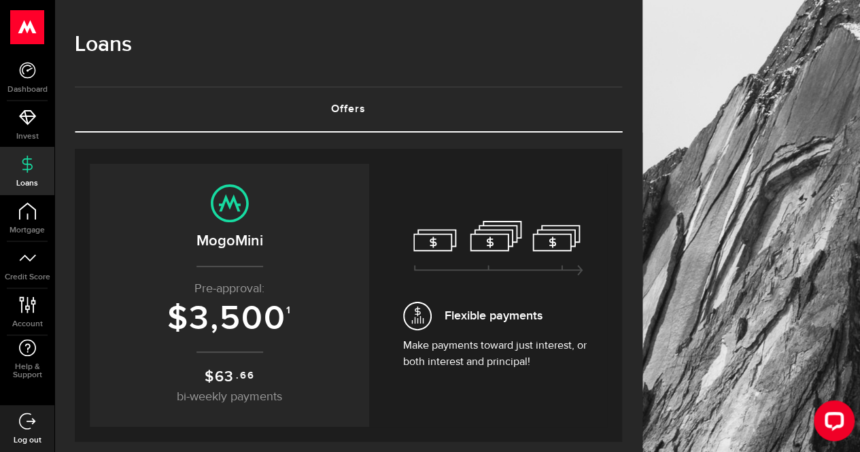
scroll to position [181, 0]
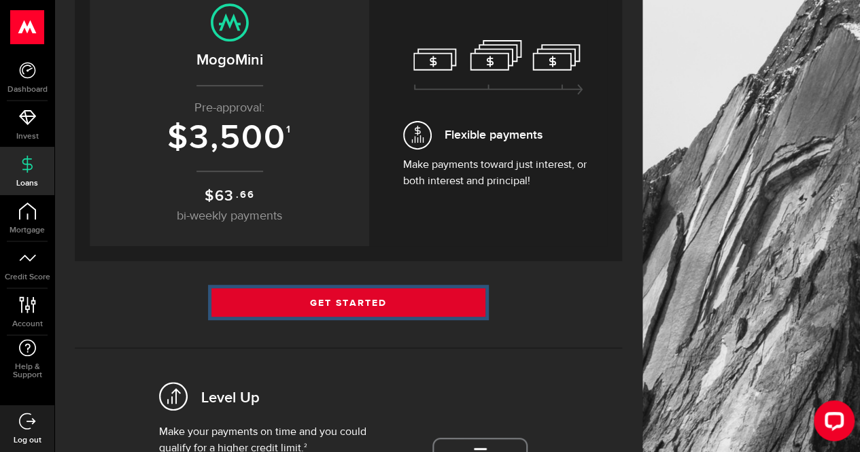
click at [341, 297] on link "Get Started" at bounding box center [348, 302] width 274 height 29
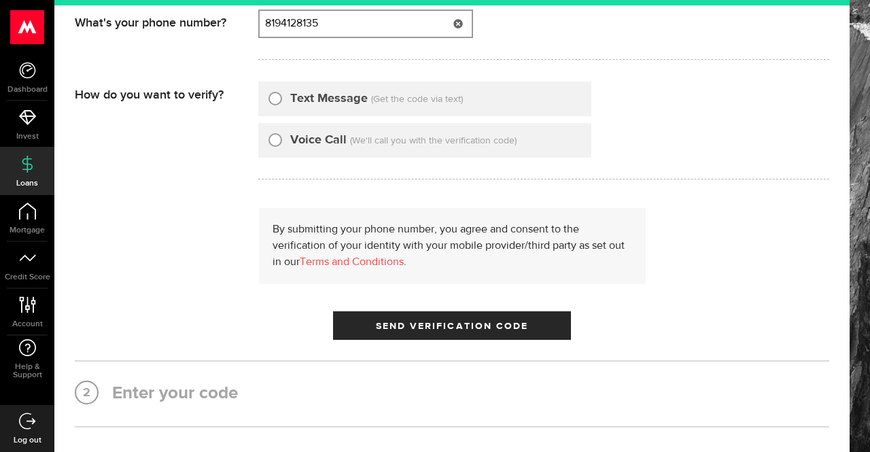
type input "8194128135"
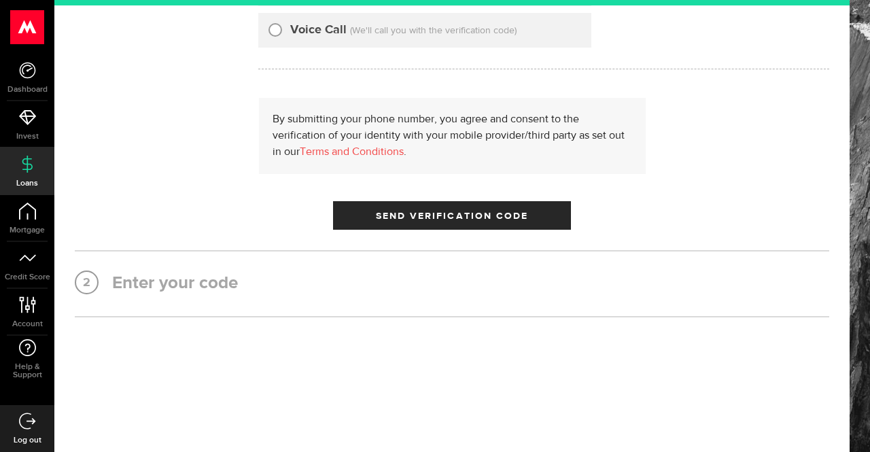
scroll to position [19, 0]
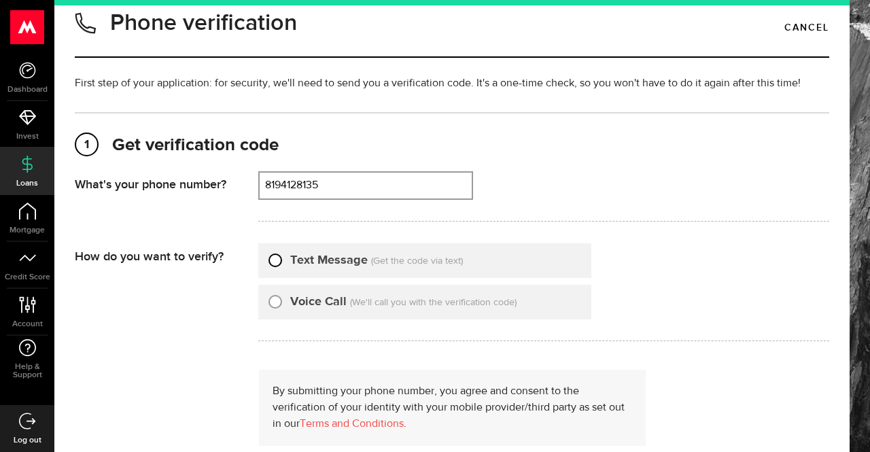
click at [279, 259] on input "Text Message" at bounding box center [275, 258] width 14 height 14
radio input "true"
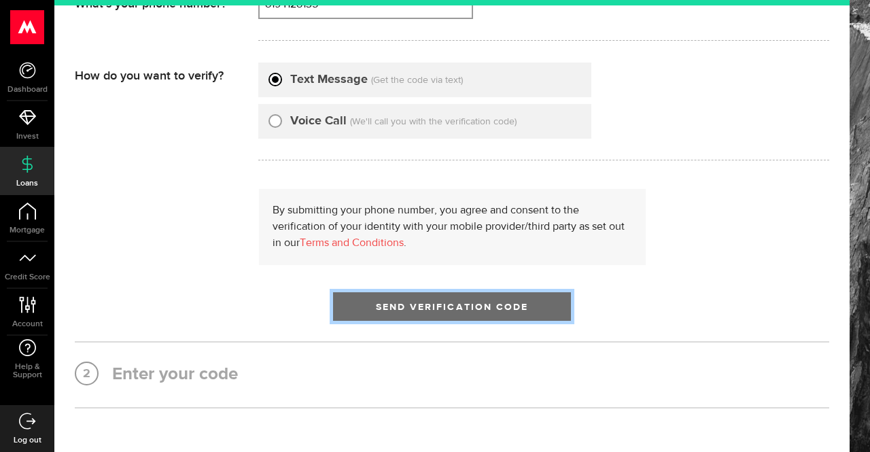
click at [428, 306] on span "Send Verification Code" at bounding box center [452, 307] width 153 height 10
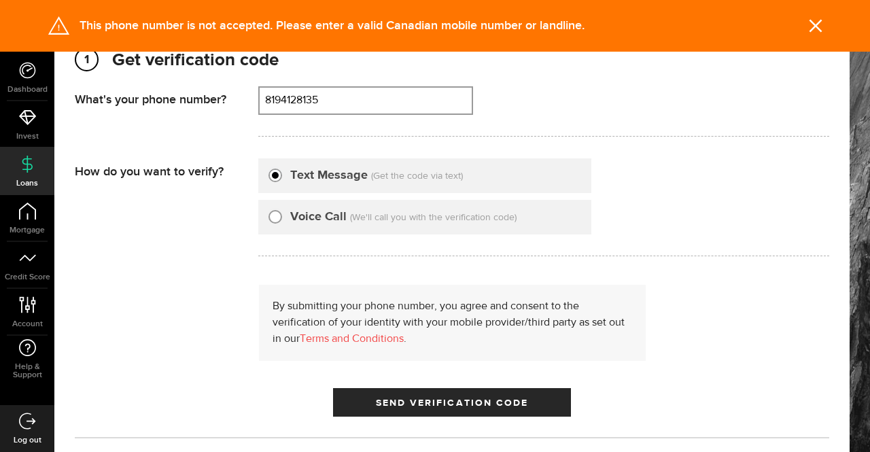
scroll to position [19, 0]
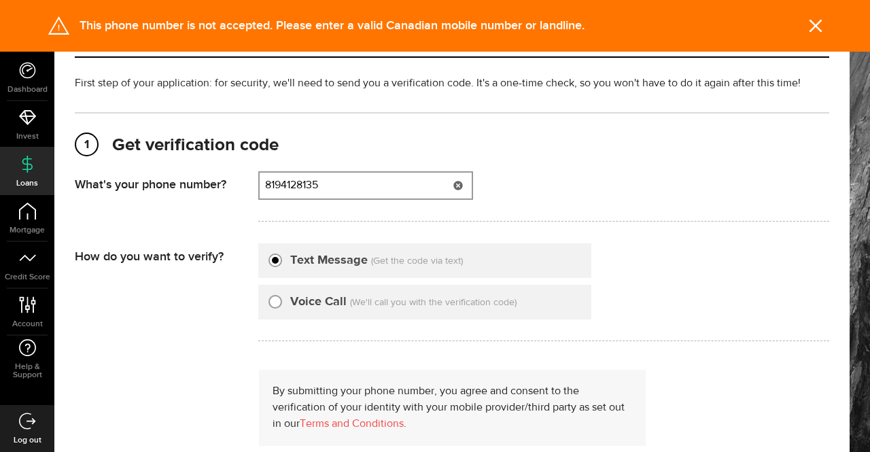
type input "8194128135"
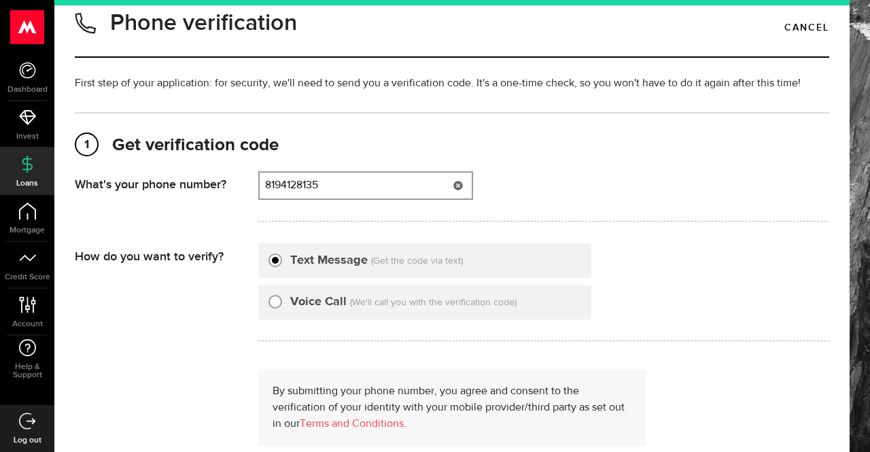
click at [458, 185] on icon at bounding box center [458, 185] width 11 height 11
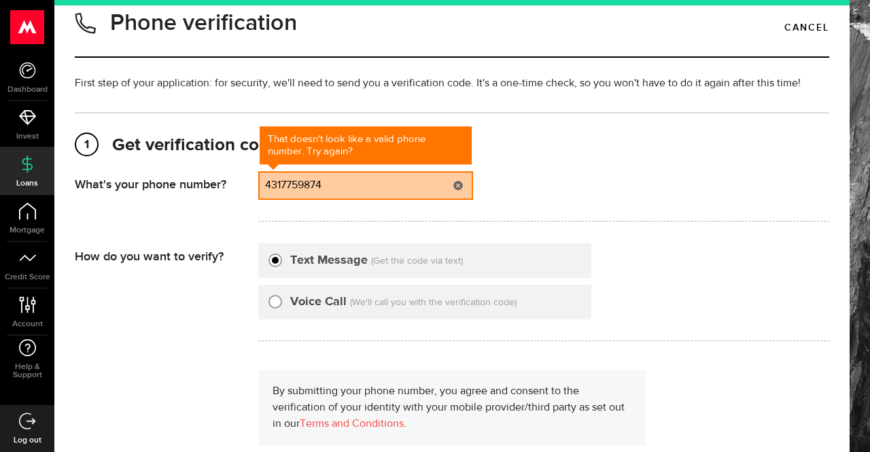
scroll to position [109, 0]
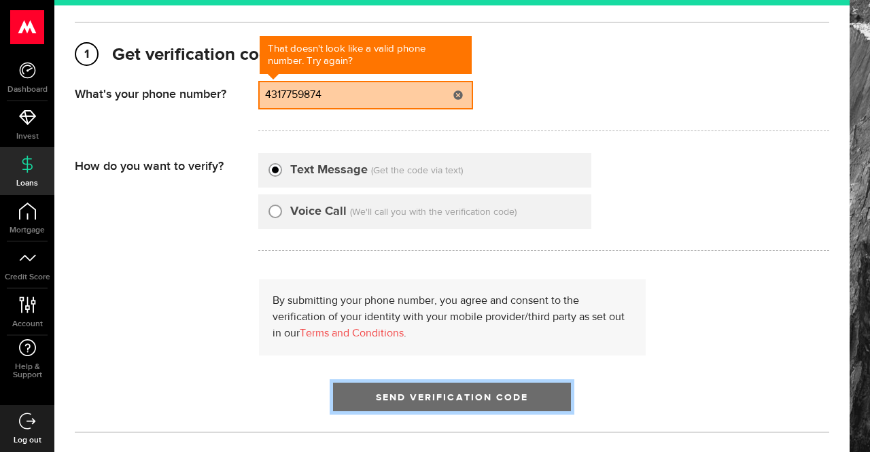
click at [488, 390] on button "Send Verification Code" at bounding box center [452, 397] width 238 height 29
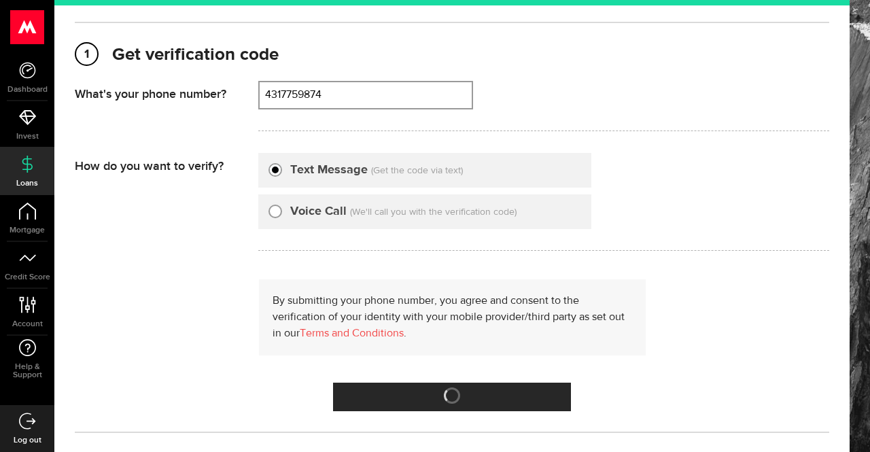
type input "4317759874"
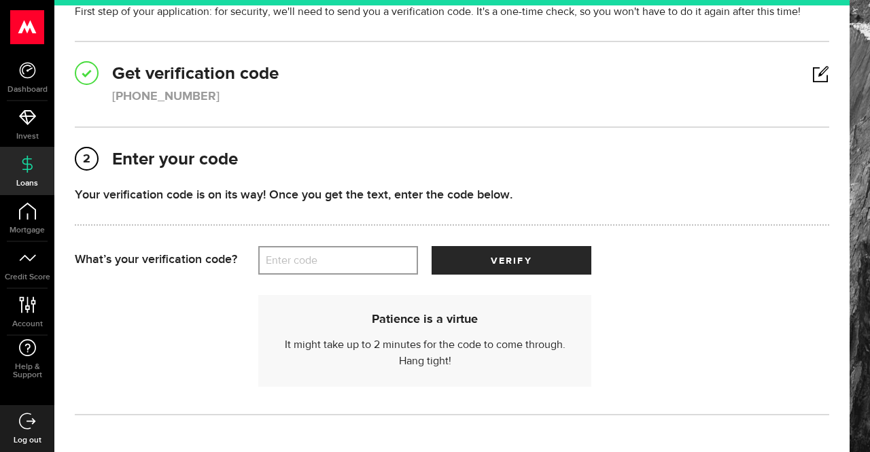
scroll to position [181, 0]
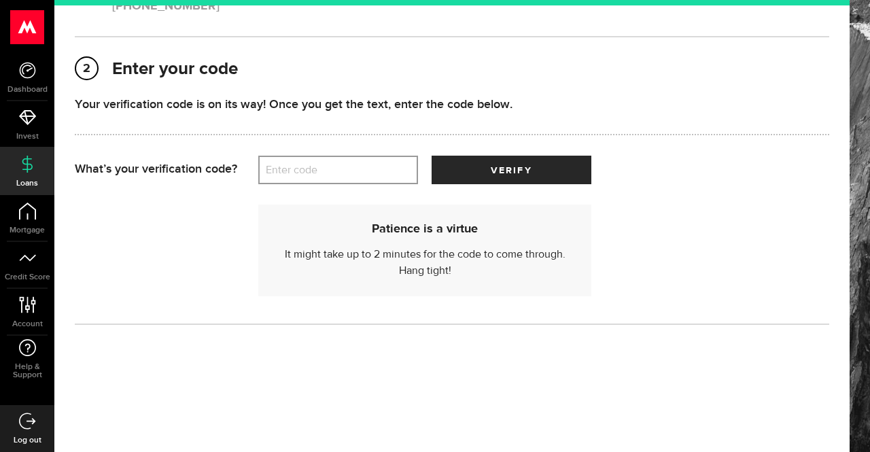
click at [380, 171] on label "Enter code" at bounding box center [338, 170] width 160 height 28
click at [380, 171] on input "Enter code" at bounding box center [338, 170] width 160 height 29
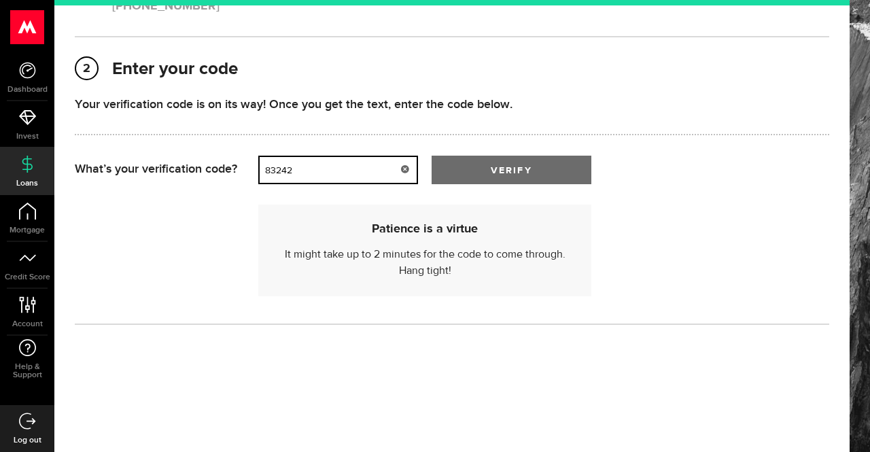
type input "83242"
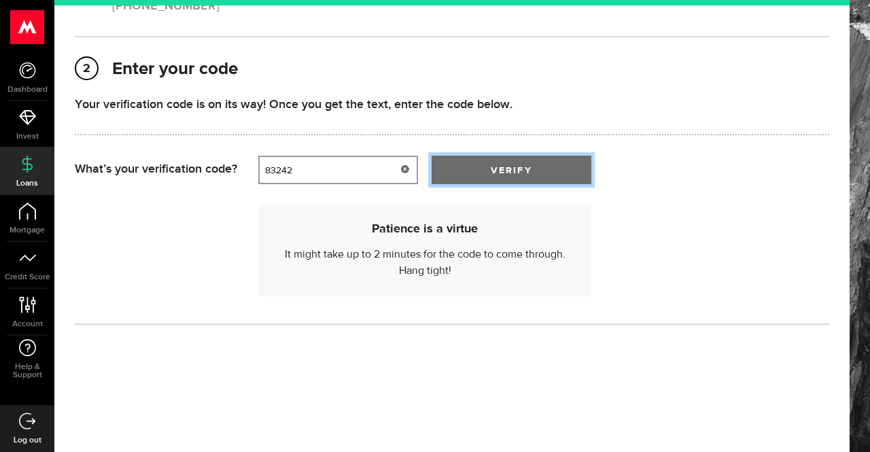
click at [515, 160] on button "verify" at bounding box center [512, 170] width 160 height 29
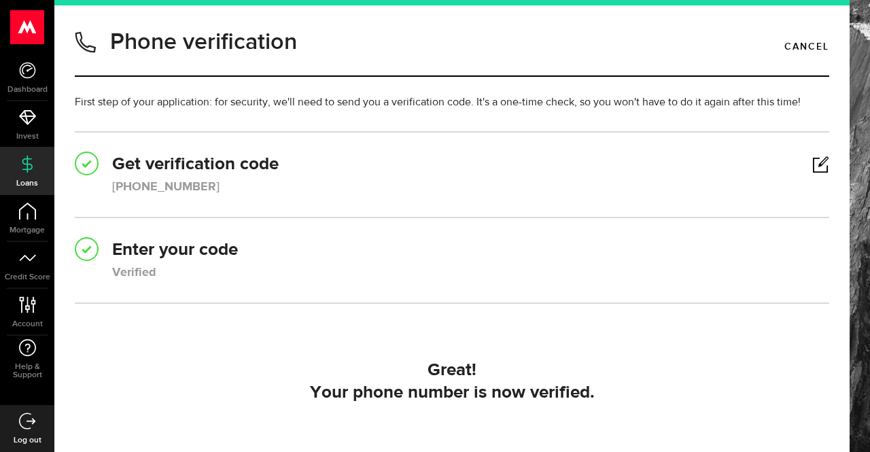
scroll to position [177, 0]
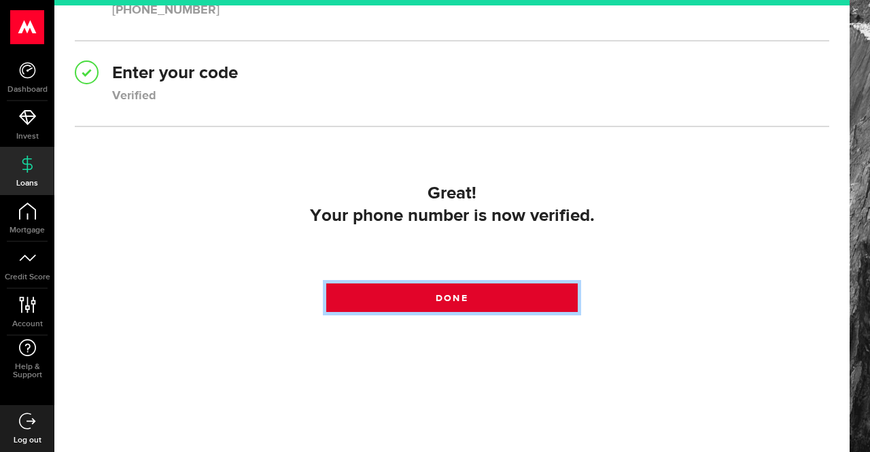
click at [461, 290] on link "Done" at bounding box center [451, 297] width 251 height 29
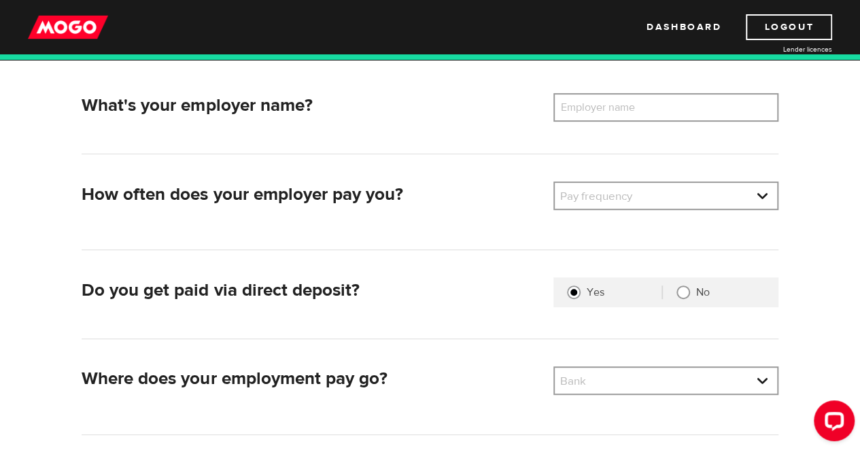
scroll to position [107, 0]
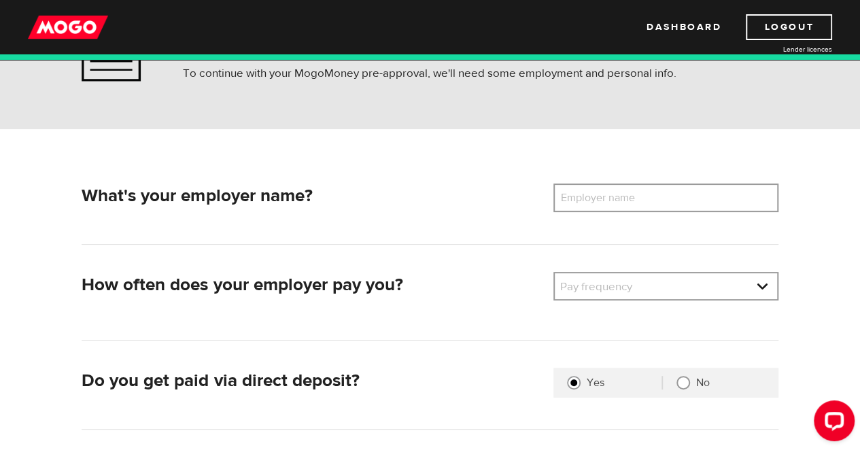
click at [648, 196] on label "Employer name" at bounding box center [607, 198] width 109 height 29
click at [648, 196] on input "Employer name" at bounding box center [665, 198] width 225 height 29
click at [624, 281] on link at bounding box center [666, 286] width 222 height 26
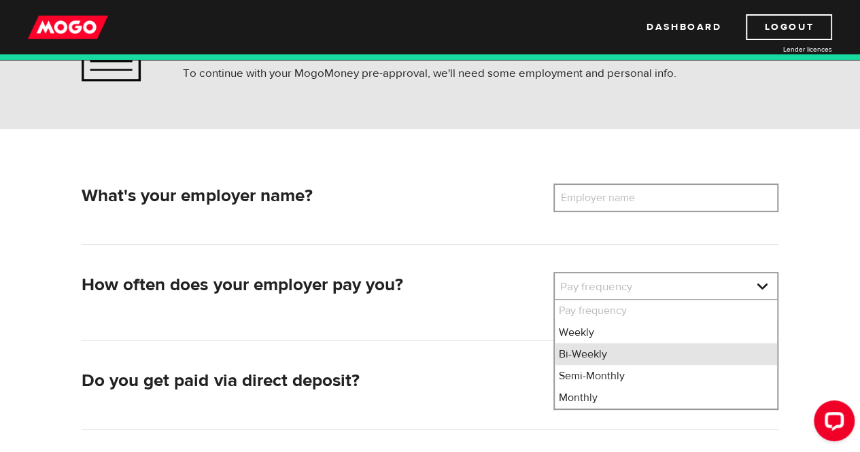
click at [582, 349] on li "Bi-Weekly" at bounding box center [666, 354] width 222 height 22
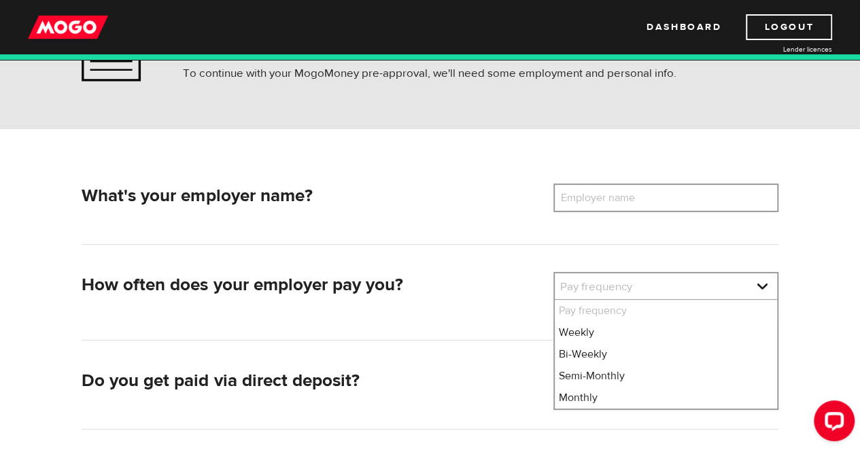
select select "2"
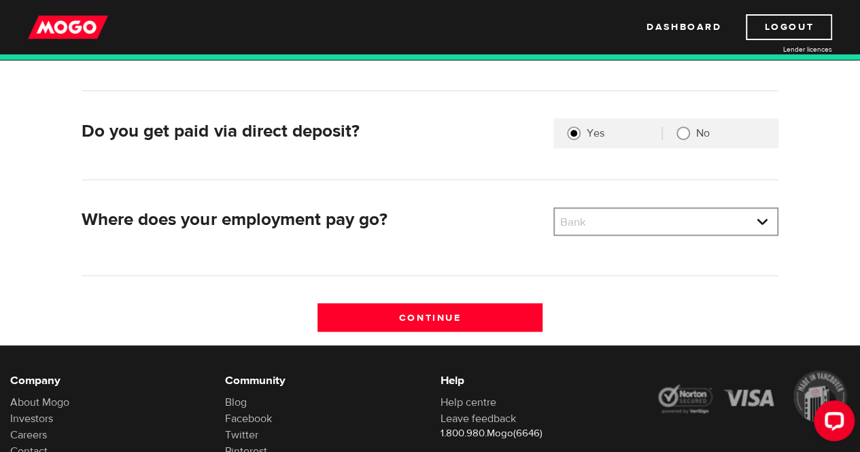
scroll to position [379, 0]
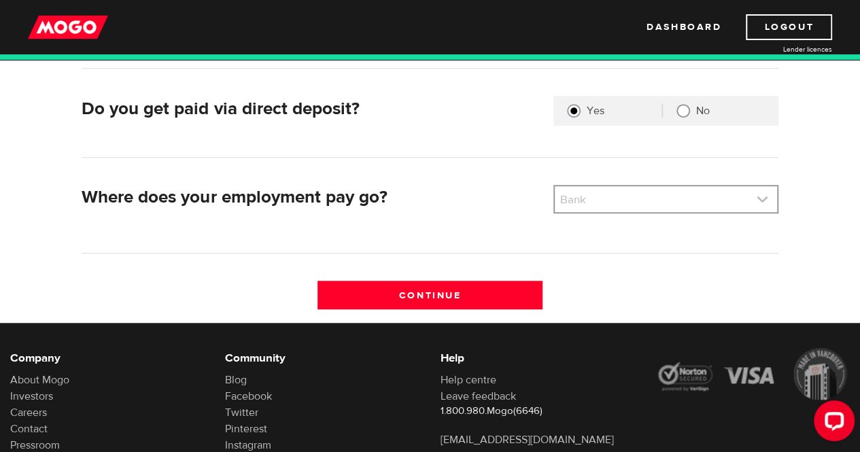
click at [601, 196] on link at bounding box center [666, 199] width 222 height 26
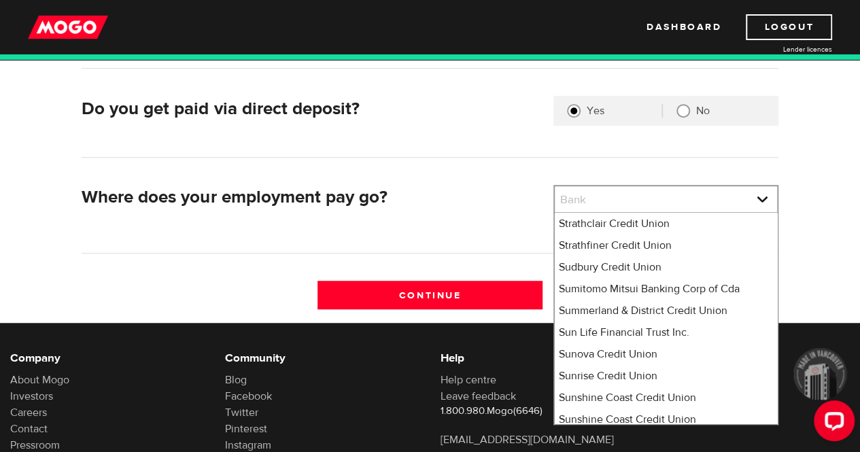
scroll to position [9968, 0]
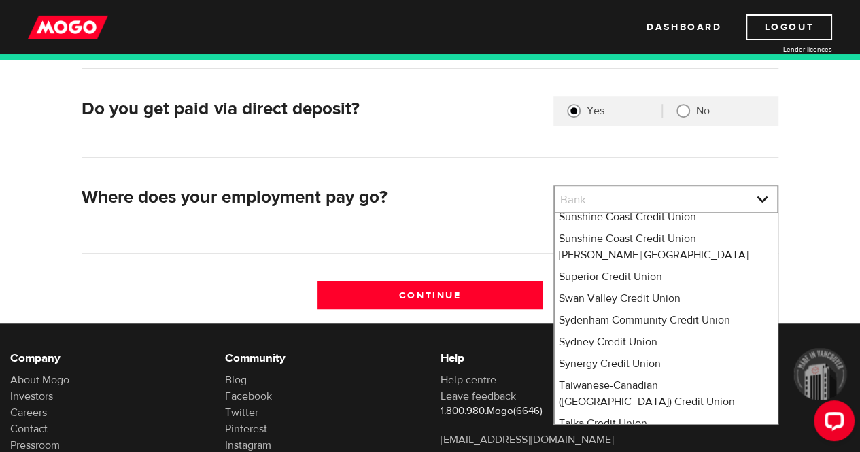
select select "235"
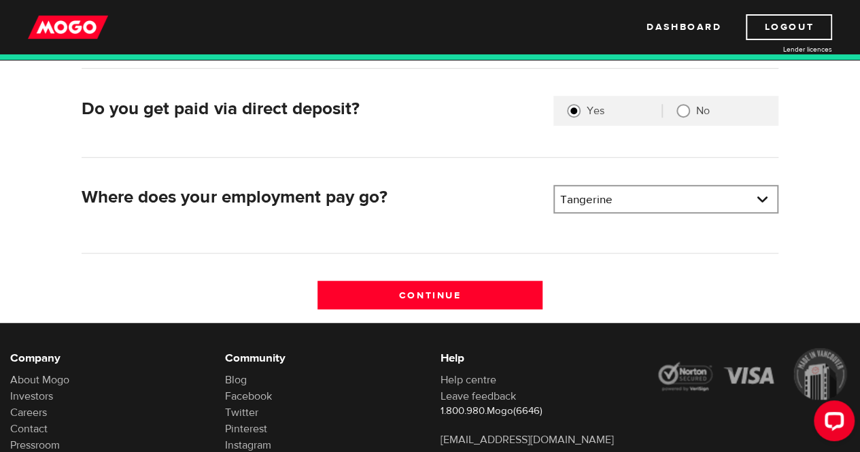
scroll to position [198, 0]
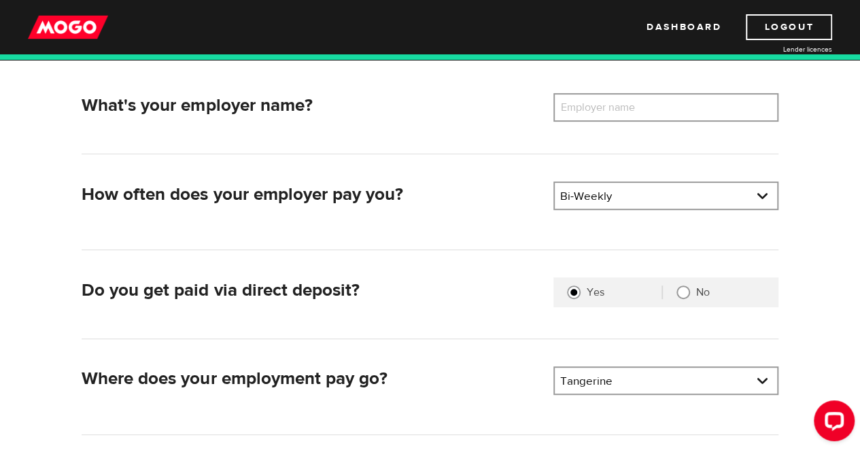
click at [619, 112] on label "Employer name" at bounding box center [607, 107] width 109 height 29
click at [619, 112] on input "Employer name" at bounding box center [665, 107] width 225 height 29
type input "P"
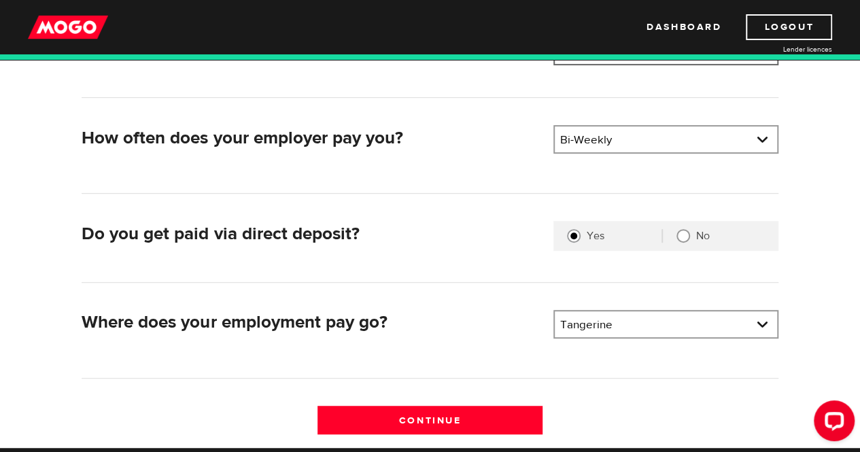
scroll to position [288, 0]
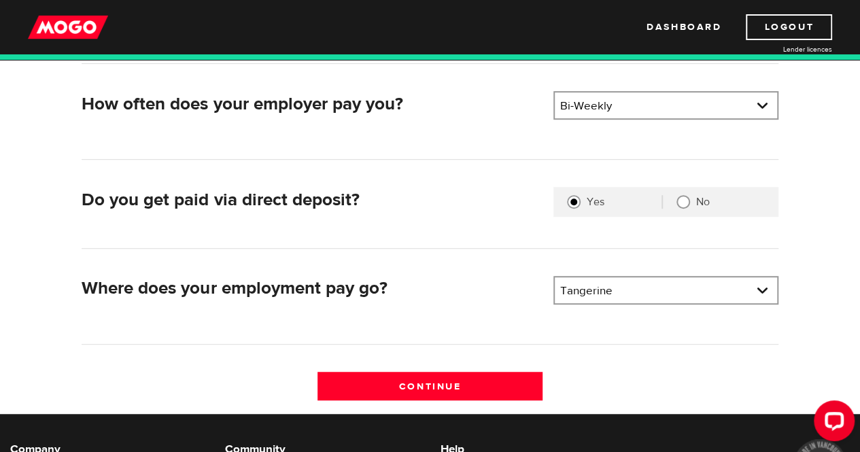
type input "Safeway"
click at [687, 203] on input "No" at bounding box center [683, 202] width 14 height 14
radio input "true"
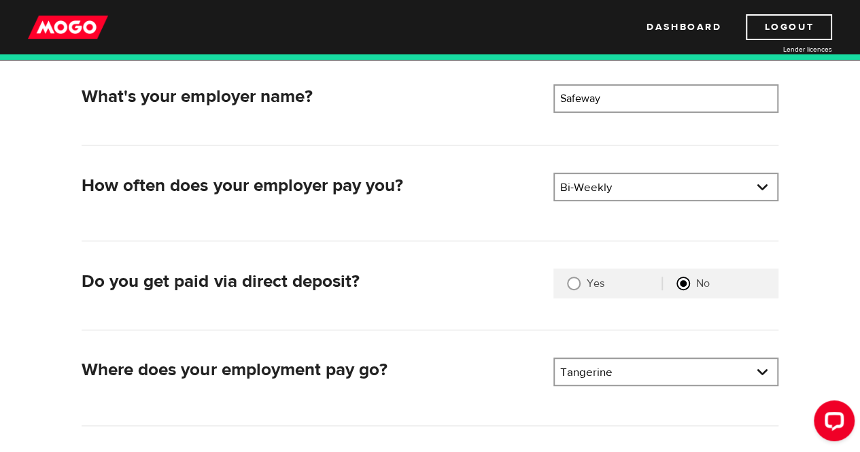
scroll to position [107, 0]
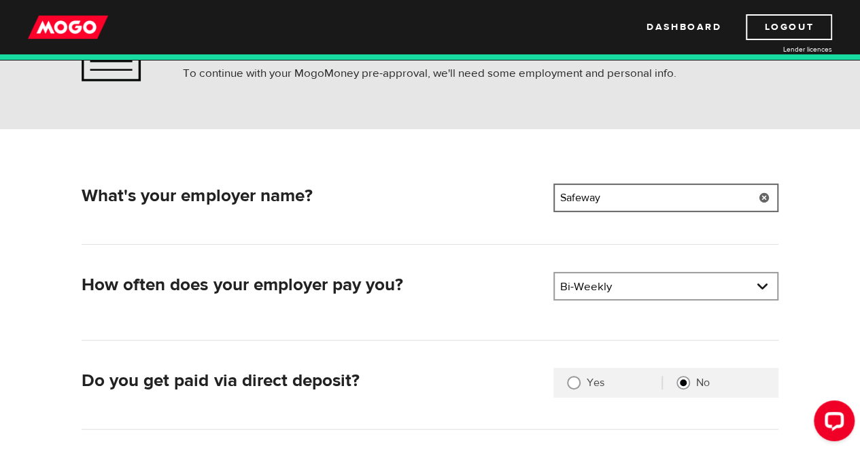
drag, startPoint x: 608, startPoint y: 197, endPoint x: 506, endPoint y: 185, distance: 102.7
click at [506, 185] on div "What's your employer name? Employer name Please enter your employer's name Safe…" at bounding box center [429, 200] width 707 height 33
type input "L"
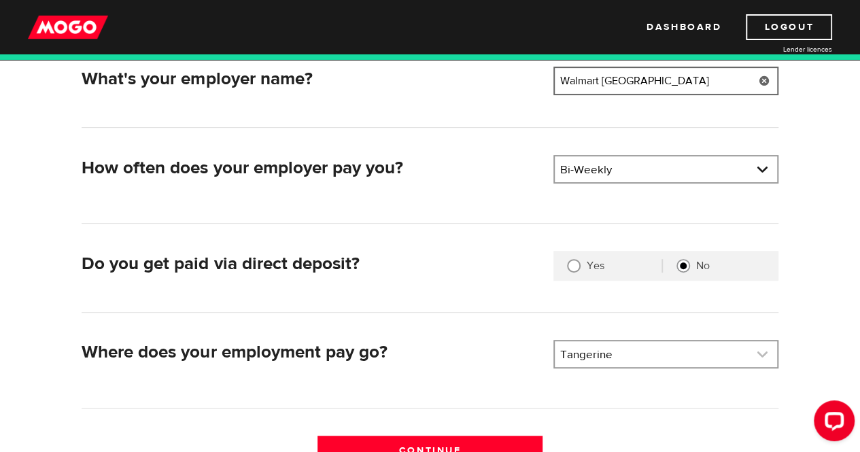
scroll to position [379, 0]
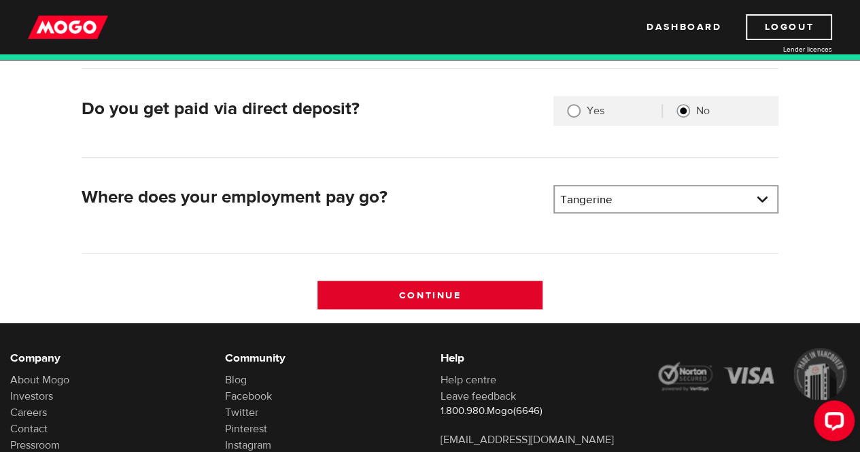
type input "Walmart Canada"
click at [482, 292] on input "Continue" at bounding box center [429, 295] width 225 height 29
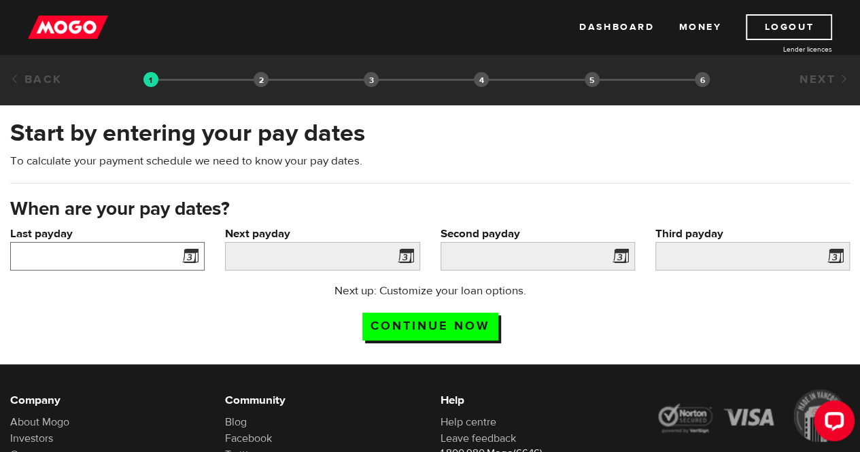
click at [155, 260] on input "Last payday" at bounding box center [107, 256] width 194 height 29
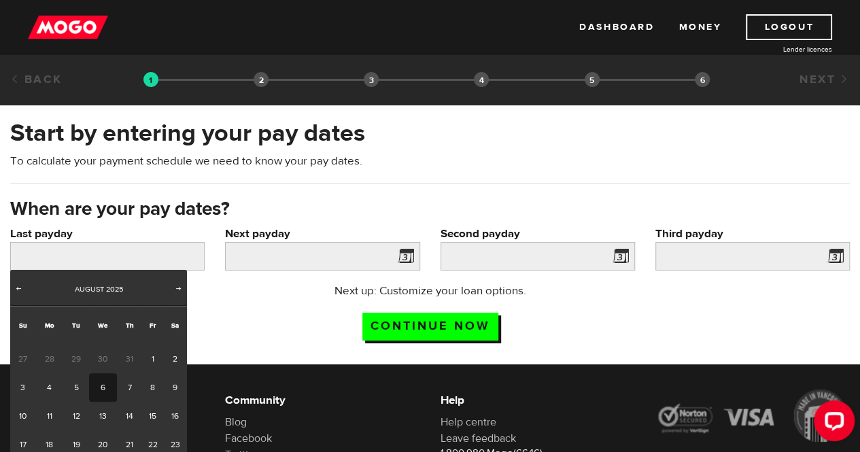
click at [101, 383] on link "6" at bounding box center [103, 387] width 28 height 29
type input "2025/08/06"
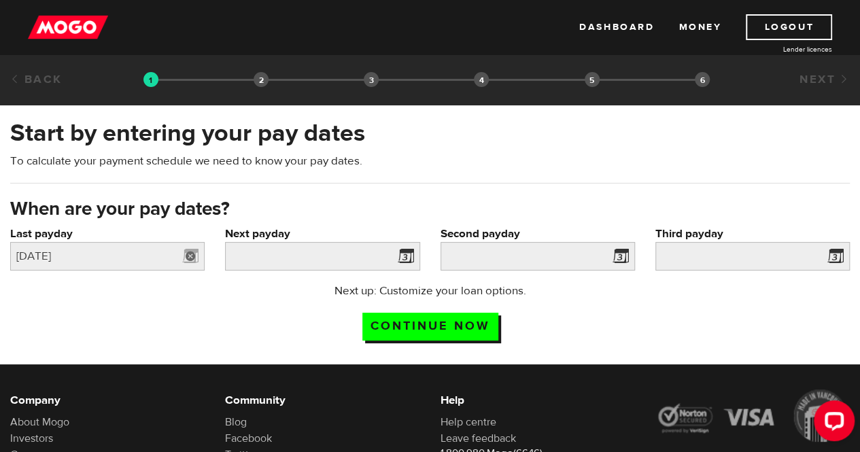
click at [190, 256] on link at bounding box center [191, 256] width 28 height 29
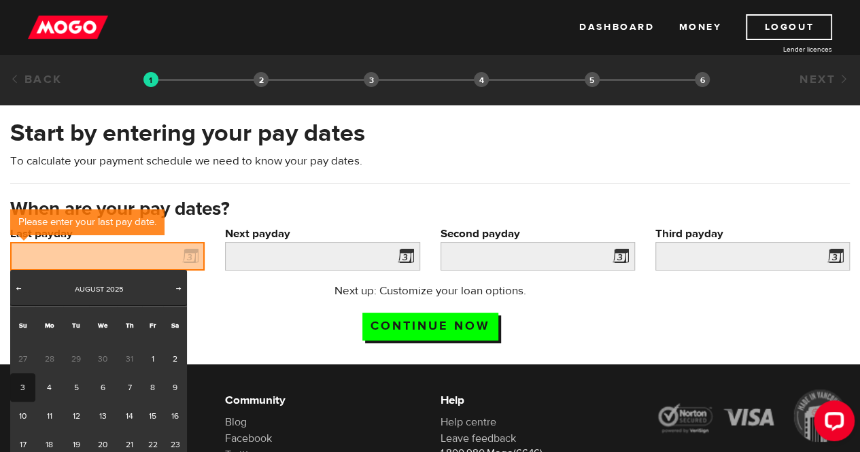
click at [22, 385] on link "3" at bounding box center [22, 387] width 25 height 29
type input "[DATE]"
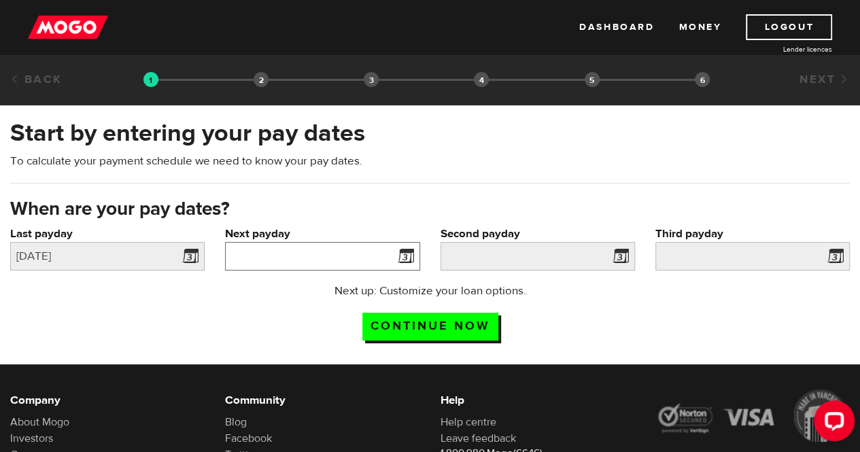
click at [308, 255] on input "Next payday" at bounding box center [322, 256] width 194 height 29
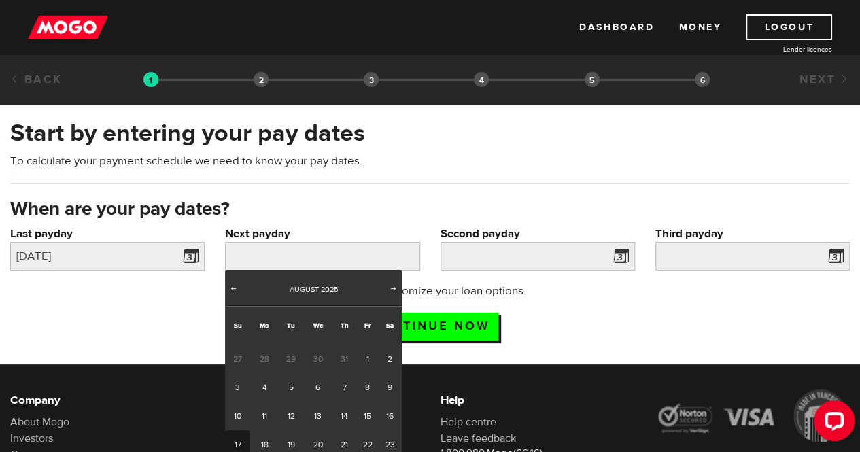
click at [239, 442] on link "17" at bounding box center [237, 444] width 25 height 29
type input "2025/08/17"
type input "2025/8/31"
type input "2025/9/14"
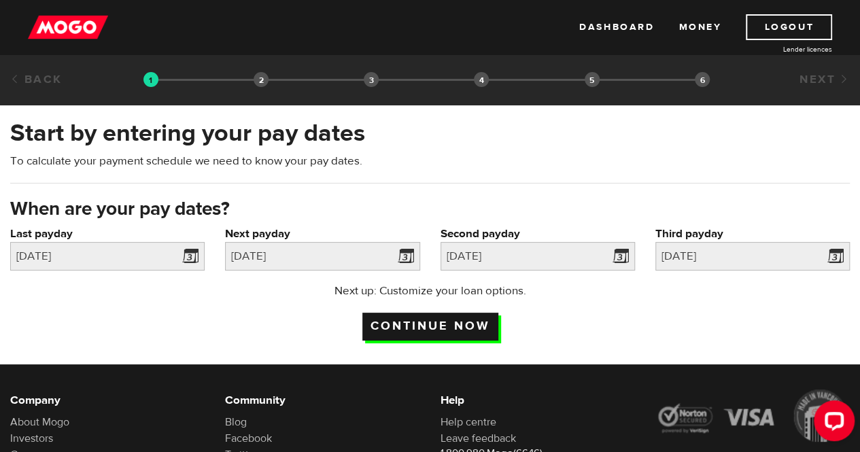
click at [431, 323] on input "Continue now" at bounding box center [430, 327] width 136 height 28
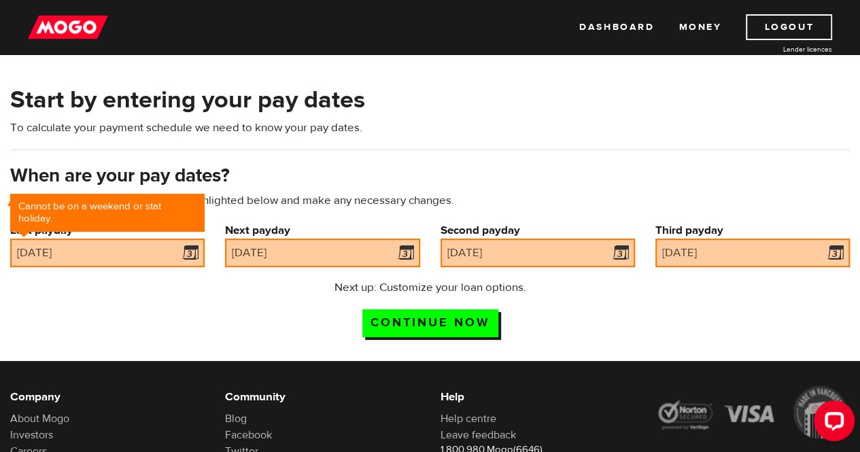
scroll to position [61, 0]
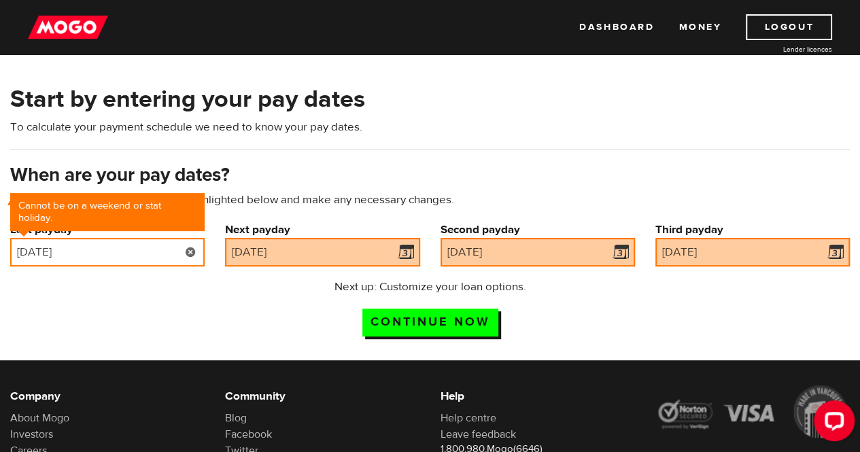
click at [147, 253] on input "[DATE]" at bounding box center [107, 252] width 194 height 29
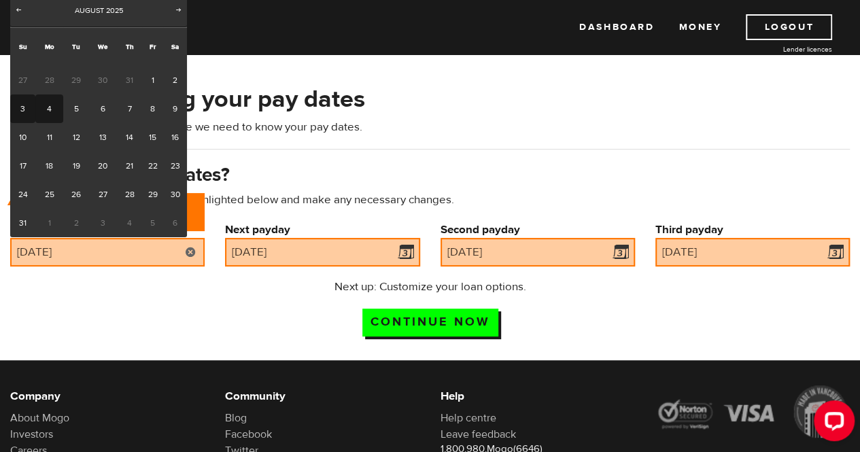
click at [41, 111] on link "4" at bounding box center [49, 108] width 28 height 29
type input "[DATE]"
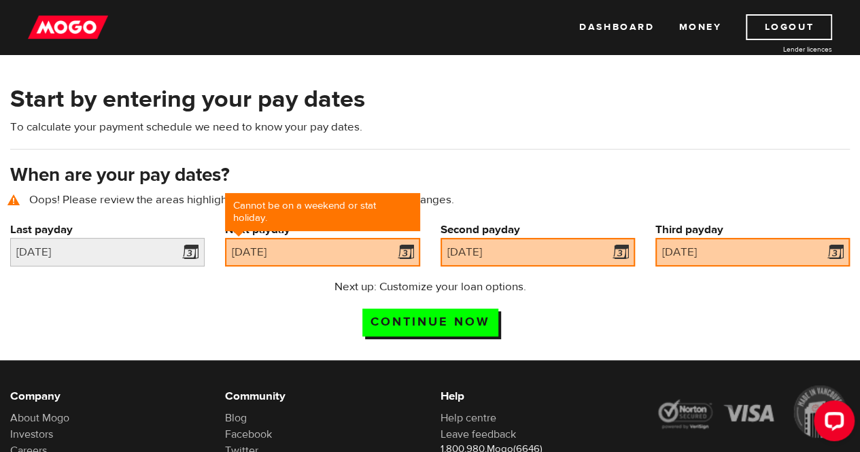
click at [294, 266] on div "Next payday Cannot be on a weekend or stat holiday. [DATE]" at bounding box center [322, 250] width 215 height 57
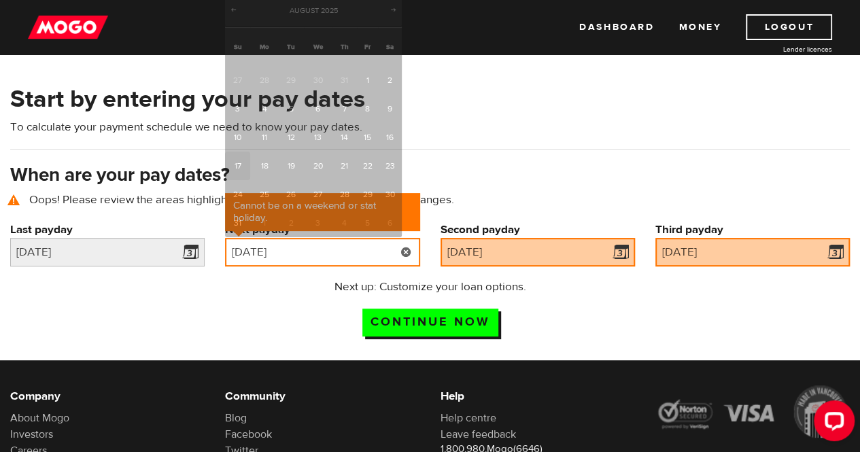
click at [294, 257] on input "[DATE]" at bounding box center [322, 252] width 194 height 29
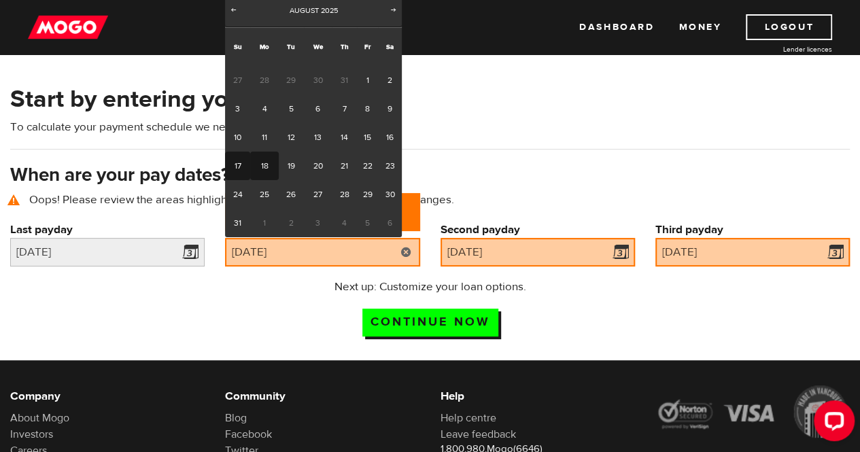
click at [262, 171] on link "18" at bounding box center [264, 166] width 28 height 29
type input "[DATE]"
type input "2025/9/1"
type input "2025/9/15"
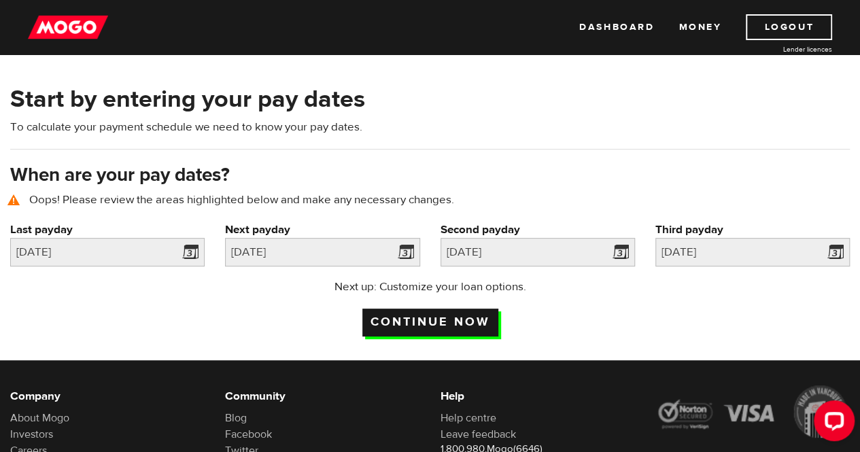
click at [423, 320] on input "Continue now" at bounding box center [430, 323] width 136 height 28
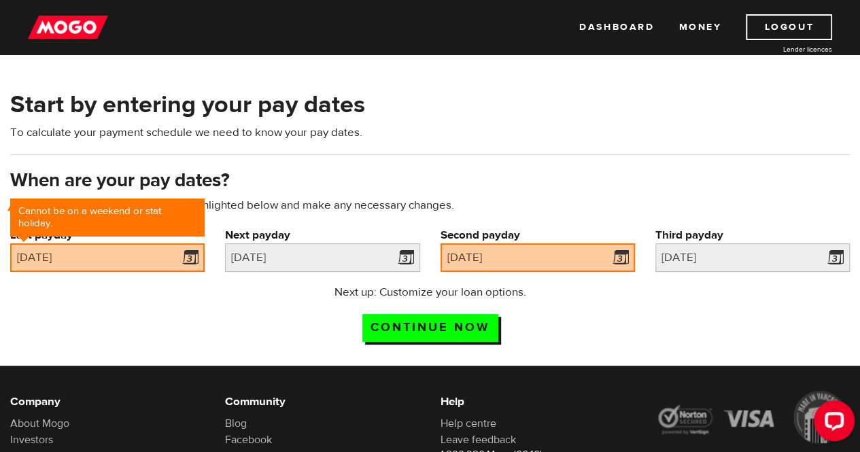
scroll to position [61, 0]
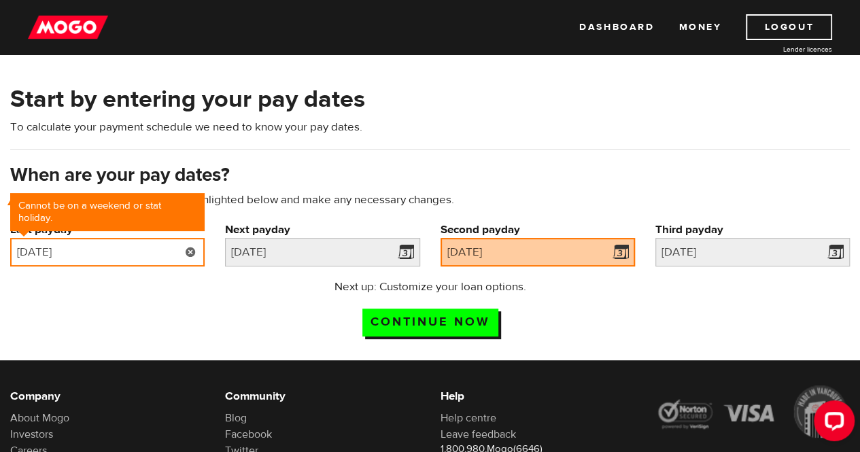
click at [164, 254] on input "[DATE]" at bounding box center [107, 252] width 194 height 29
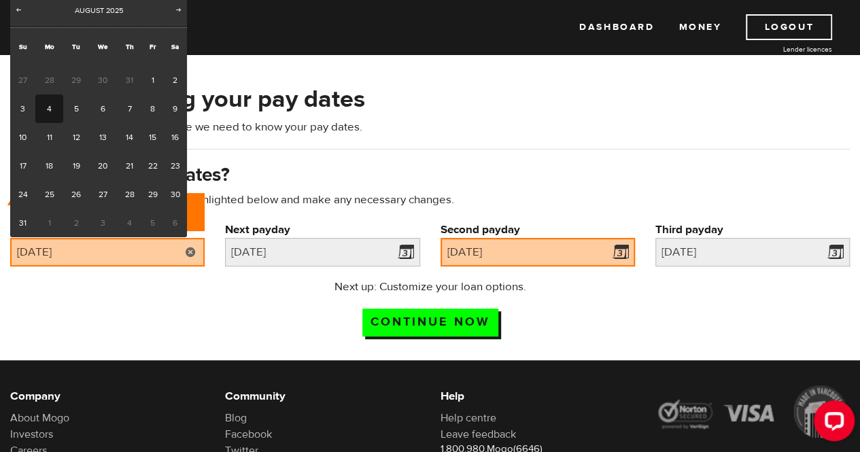
click at [22, 10] on span "Prev" at bounding box center [18, 9] width 11 height 11
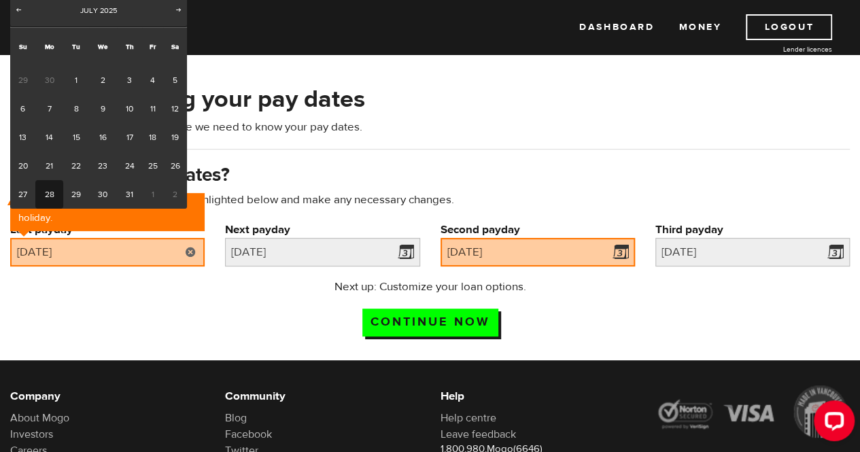
click at [55, 184] on link "28" at bounding box center [49, 194] width 28 height 29
type input "2025/07/28"
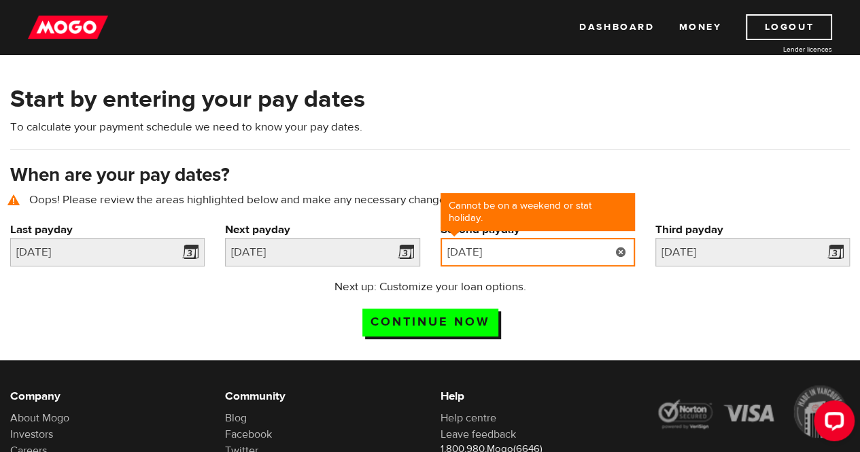
click at [490, 252] on input "2025/09/01" at bounding box center [537, 252] width 194 height 29
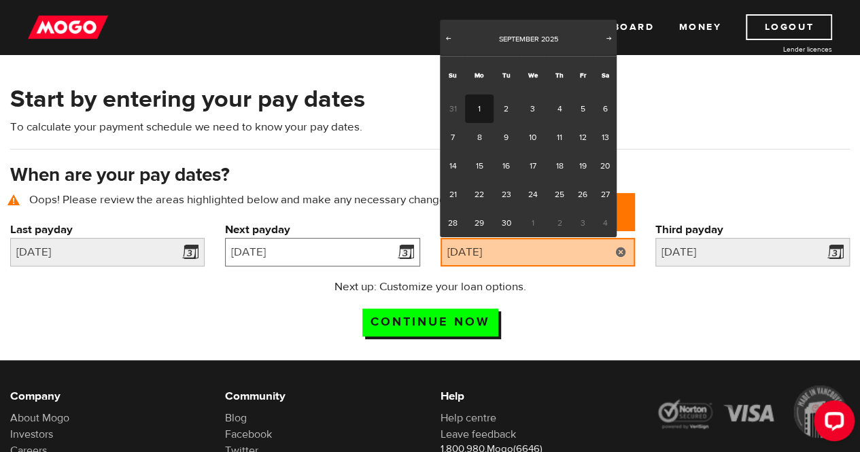
click at [335, 252] on input "2025/08/18" at bounding box center [322, 252] width 194 height 29
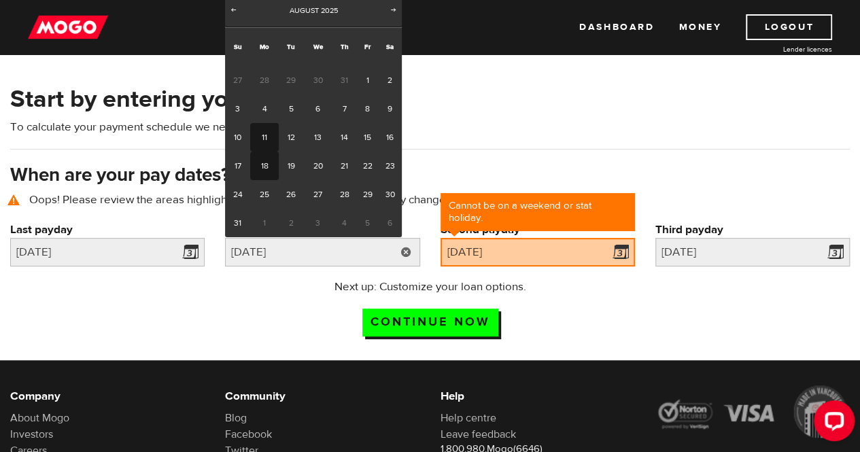
click at [266, 140] on link "11" at bounding box center [264, 137] width 28 height 29
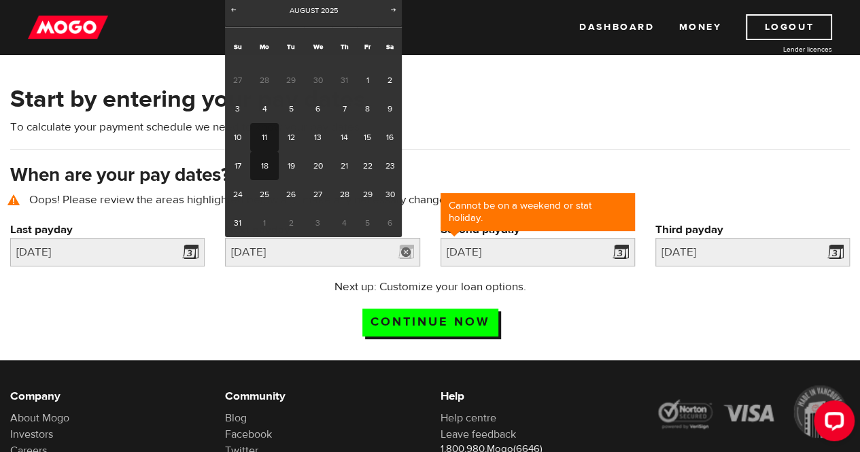
type input "2025/08/11"
type input "2025/8/25"
type input "2025/9/8"
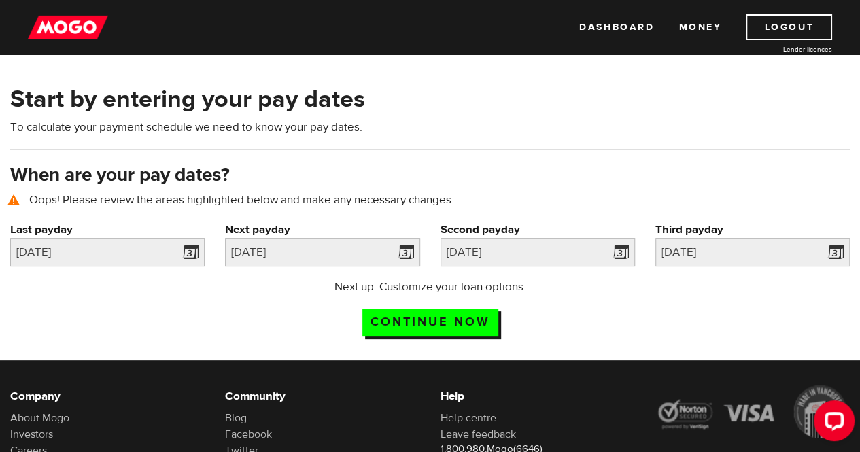
click at [469, 333] on div "Next up: Customize your loan options. Continue now" at bounding box center [430, 313] width 266 height 68
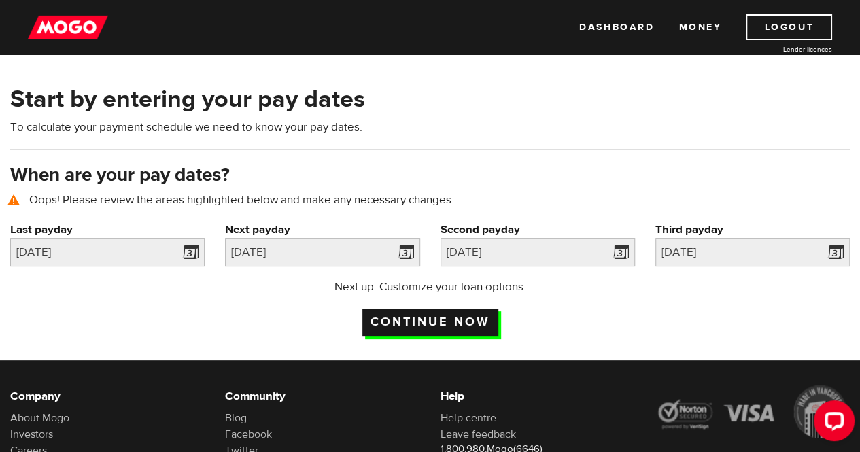
click at [470, 324] on input "Continue now" at bounding box center [430, 323] width 136 height 28
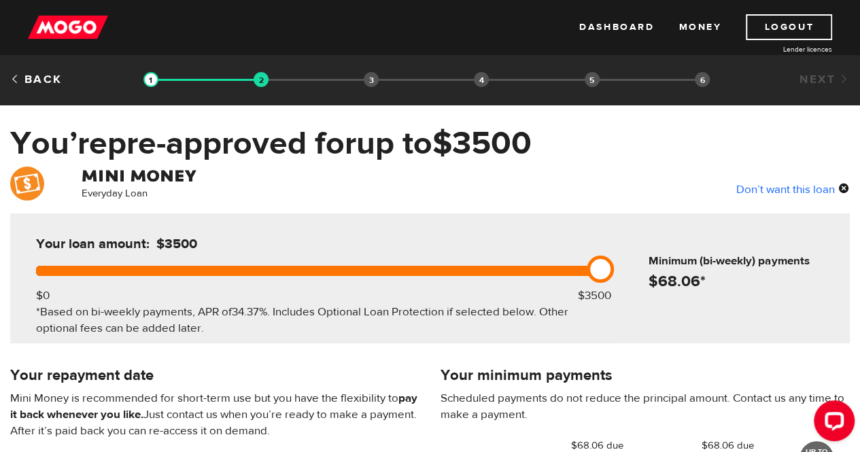
click at [603, 262] on link at bounding box center [600, 269] width 27 height 27
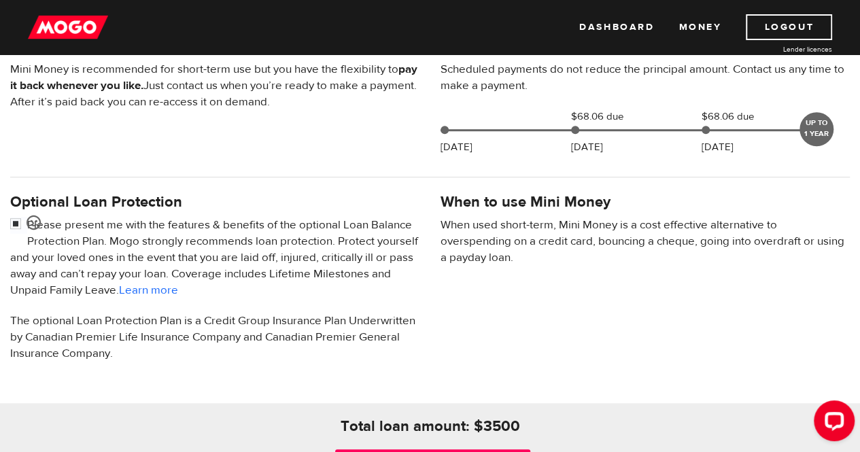
scroll to position [362, 0]
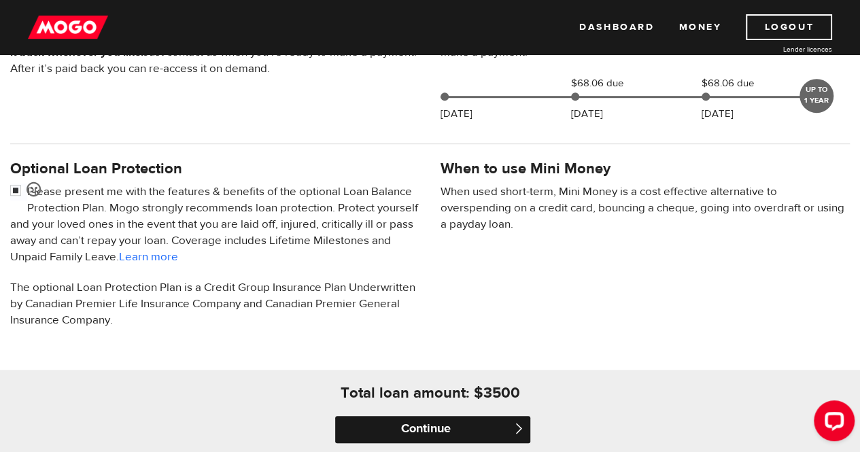
click at [409, 426] on input "Continue" at bounding box center [432, 429] width 194 height 27
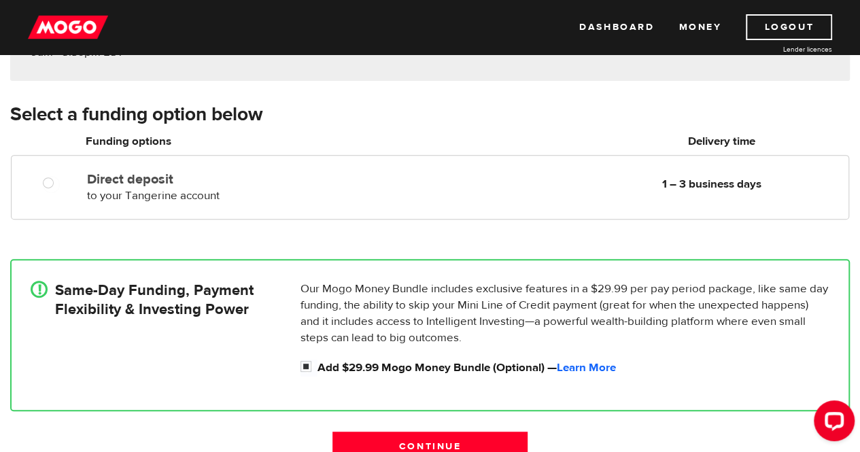
scroll to position [90, 0]
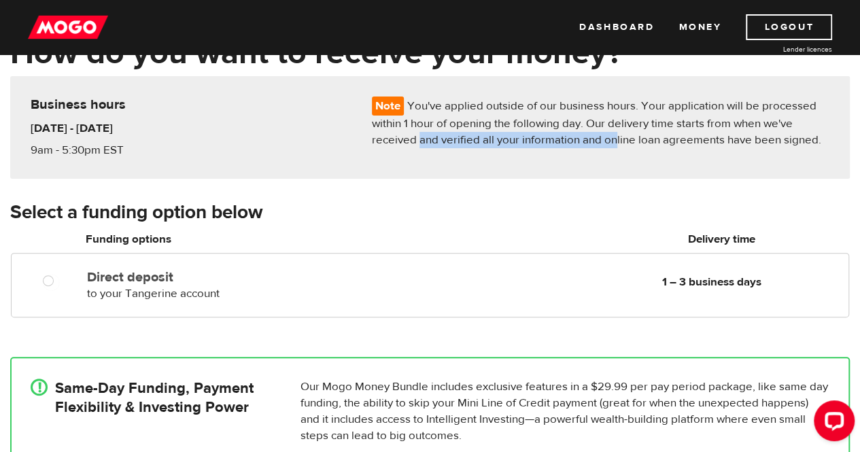
drag, startPoint x: 421, startPoint y: 143, endPoint x: 617, endPoint y: 150, distance: 195.9
click at [617, 150] on div "Note You've applied outside of our business hours. Your application will be pro…" at bounding box center [429, 128] width 819 height 62
click at [561, 147] on div "Note You've applied outside of our business hours. Your application will be pro…" at bounding box center [429, 128] width 819 height 62
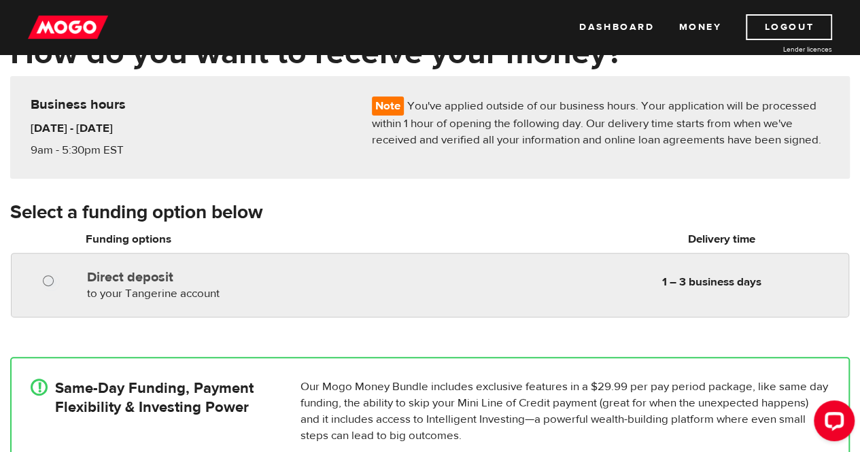
radio input "true"
click at [46, 276] on input "Direct deposit" at bounding box center [51, 282] width 17 height 17
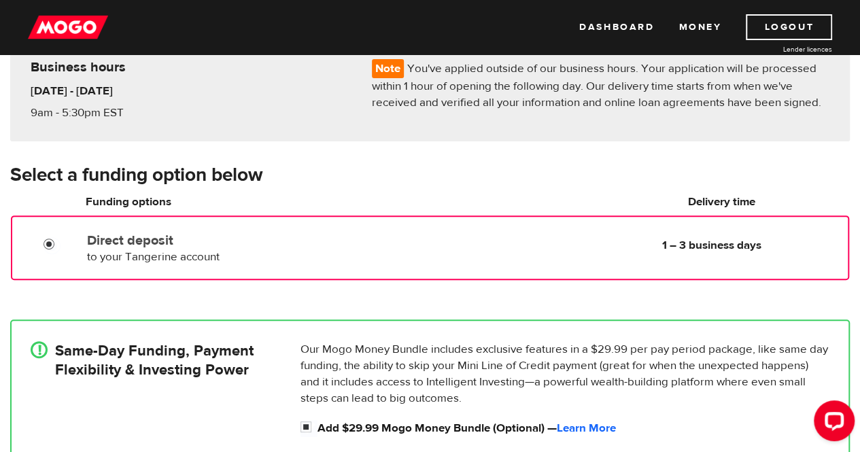
scroll to position [272, 0]
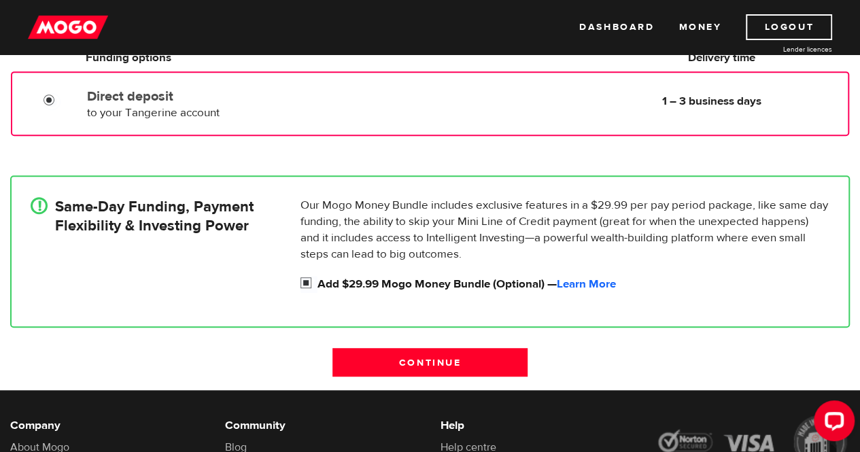
click at [308, 279] on input "Add $29.99 Mogo Money Bundle (Optional) — Learn More" at bounding box center [308, 284] width 17 height 17
checkbox input "false"
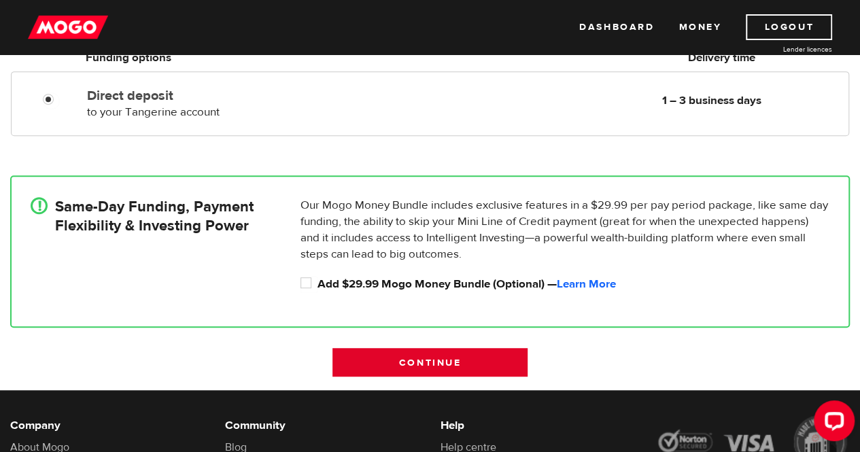
click at [442, 361] on input "Continue" at bounding box center [429, 362] width 194 height 29
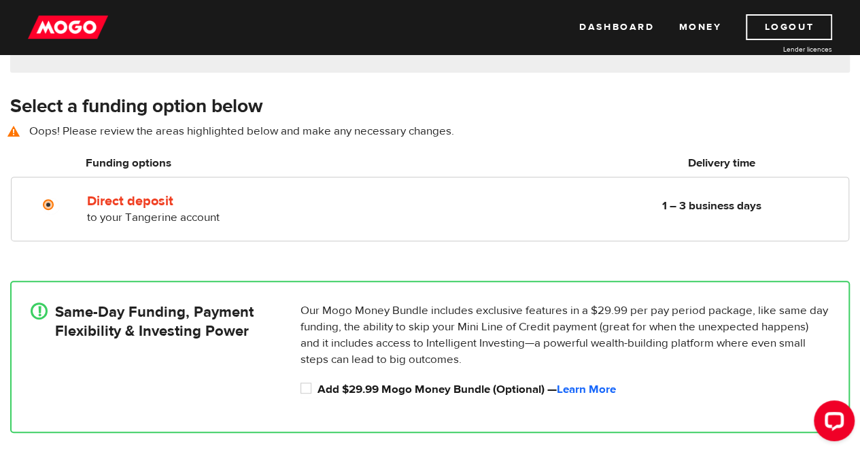
scroll to position [189, 0]
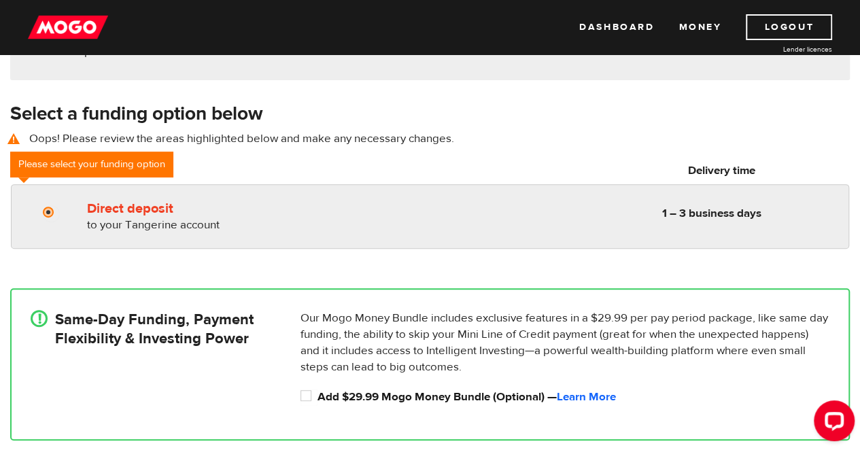
radio input "true"
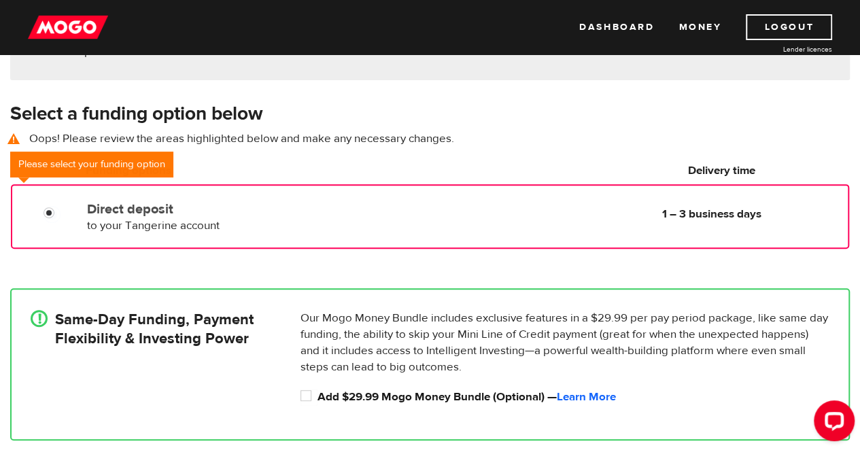
click at [166, 220] on span "to your Tangerine account" at bounding box center [153, 225] width 133 height 15
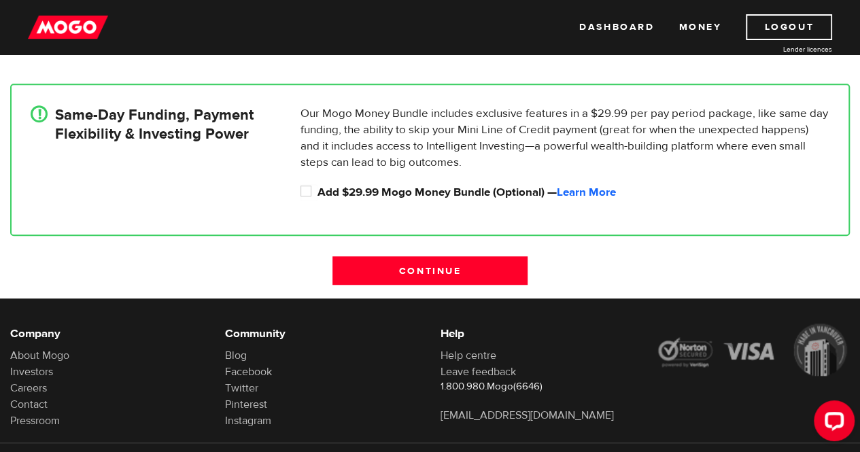
scroll to position [459, 0]
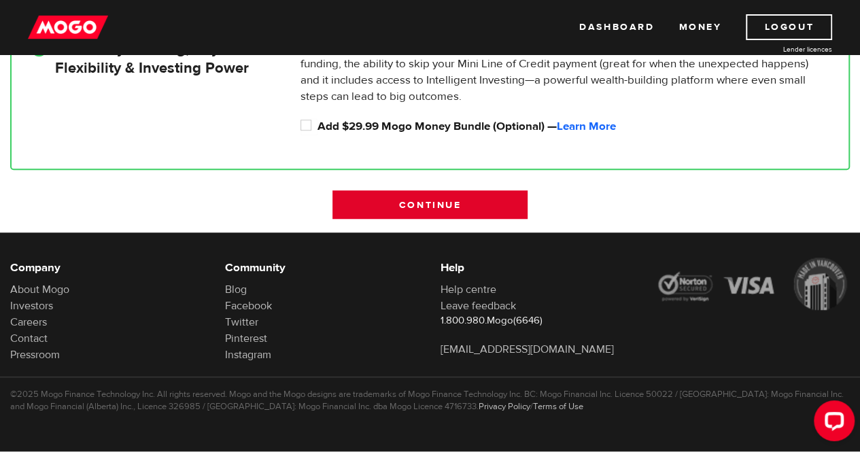
click at [376, 214] on input "Continue" at bounding box center [429, 204] width 194 height 29
